Goal: Navigation & Orientation: Understand site structure

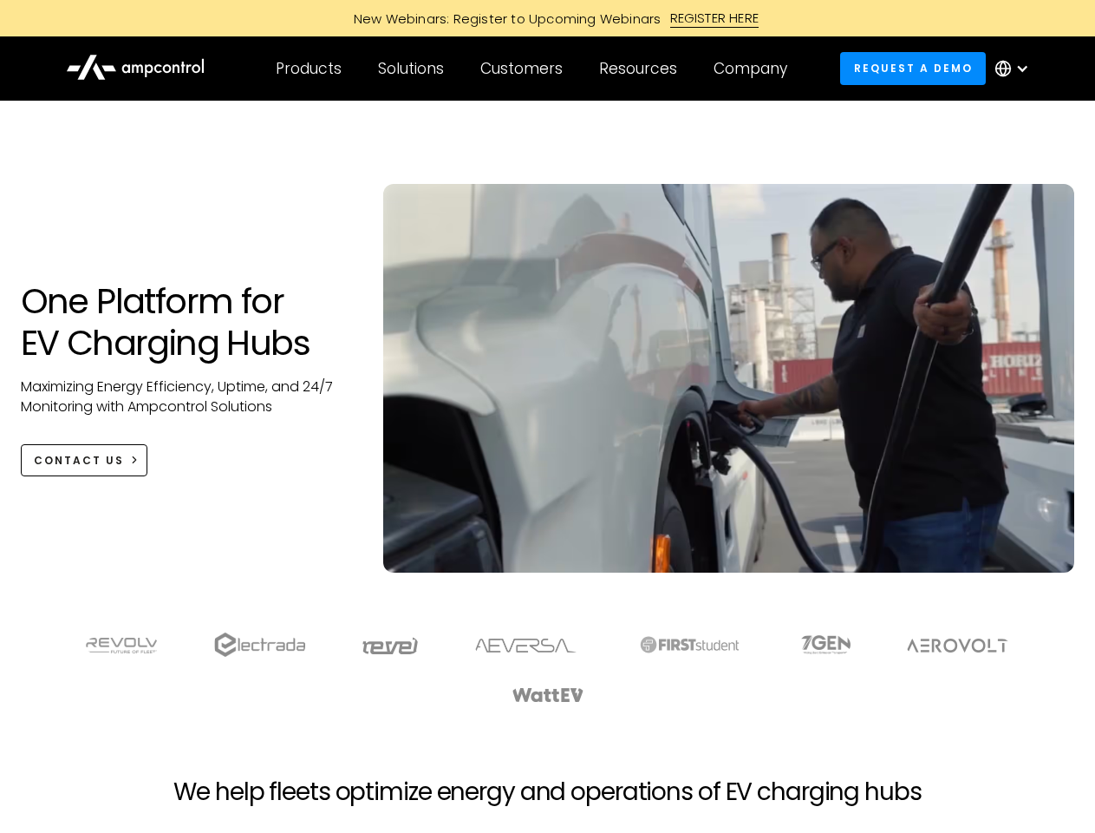
click at [533, 69] on div "Customers" at bounding box center [521, 68] width 82 height 19
click at [308, 69] on div "Products" at bounding box center [309, 68] width 66 height 19
click at [412, 69] on div "Solutions" at bounding box center [411, 68] width 66 height 19
click at [525, 69] on div "Customers" at bounding box center [521, 68] width 82 height 19
click at [642, 69] on div "Resources" at bounding box center [638, 68] width 78 height 19
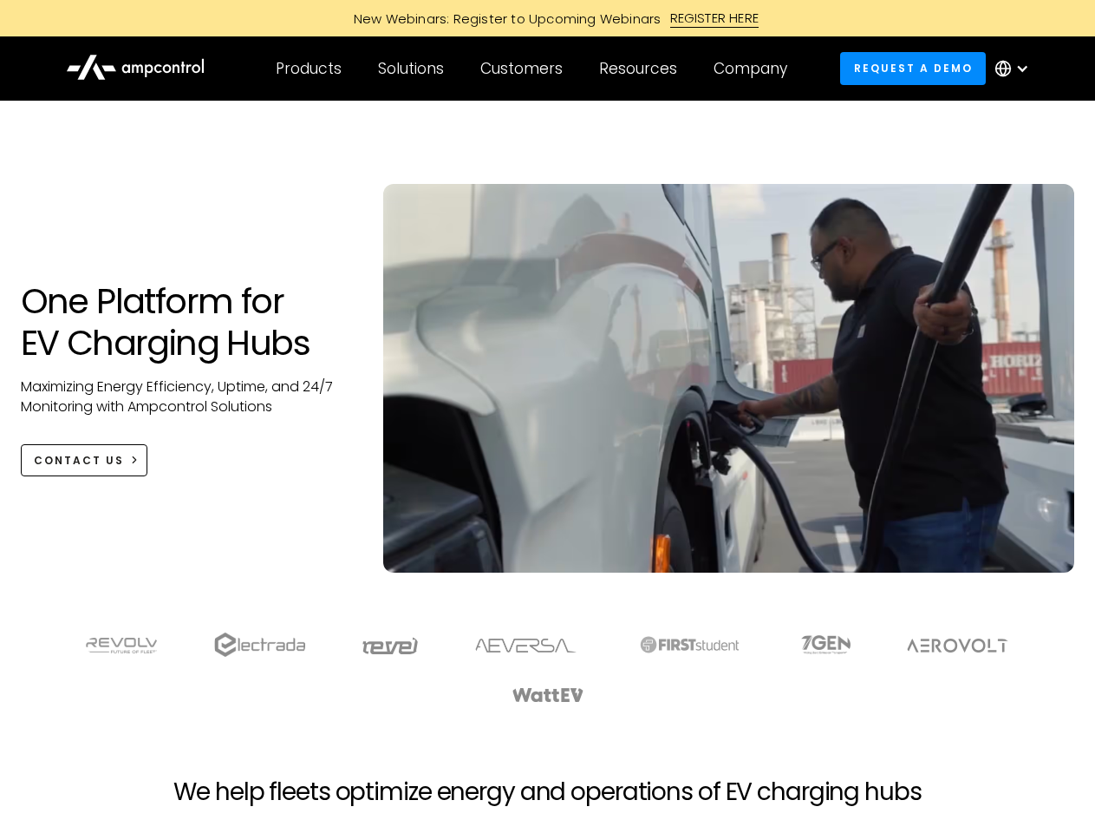
click at [756, 69] on div "Company" at bounding box center [751, 68] width 74 height 19
click at [1016, 69] on div at bounding box center [1023, 69] width 14 height 14
